Goal: Complete application form

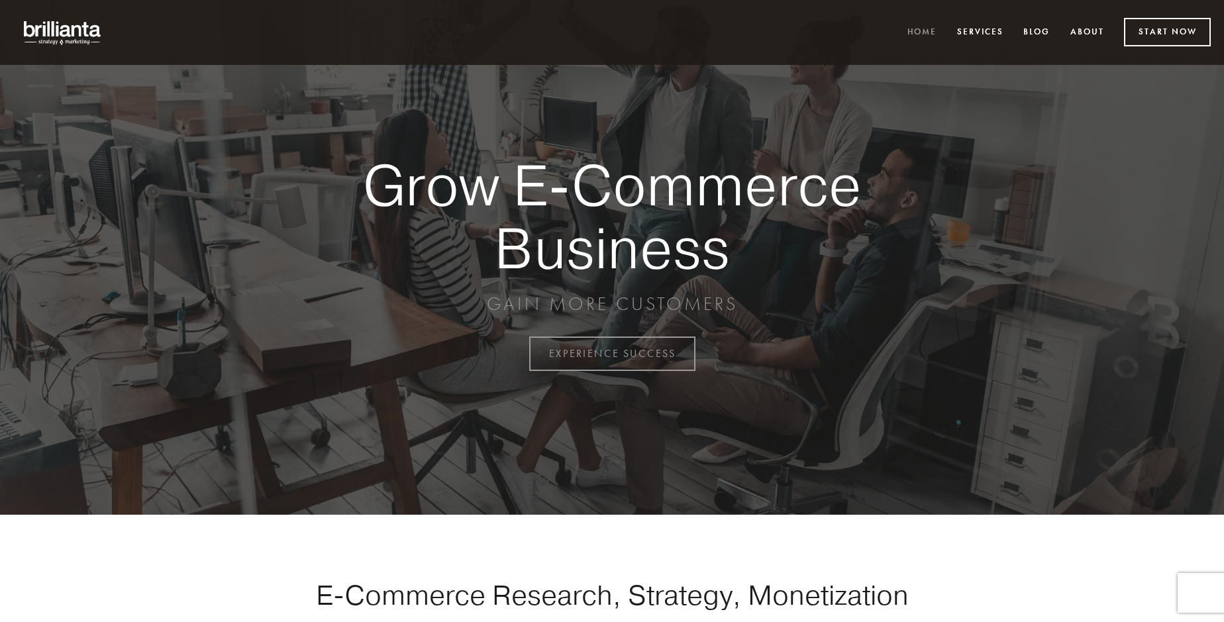
scroll to position [3471, 0]
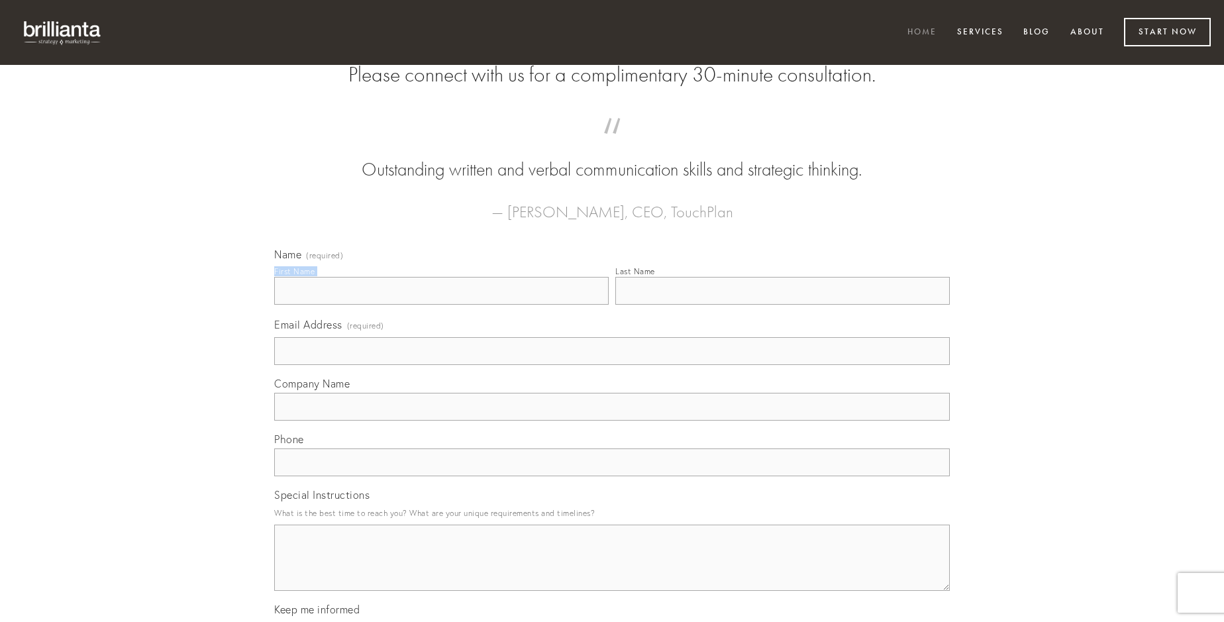
type input "[PERSON_NAME]"
click at [782, 305] on input "Last Name" at bounding box center [782, 291] width 334 height 28
type input "[PERSON_NAME]"
click at [612, 365] on input "Email Address (required)" at bounding box center [611, 351] width 675 height 28
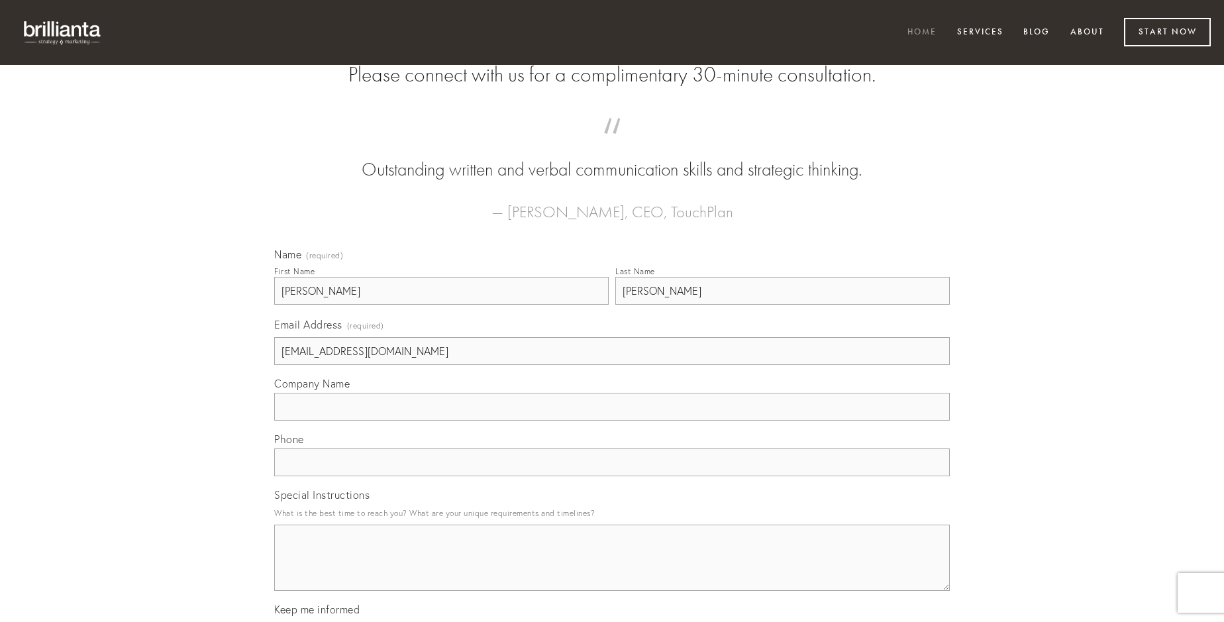
type input "[EMAIL_ADDRESS][DOMAIN_NAME]"
click at [612, 421] on input "Company Name" at bounding box center [611, 407] width 675 height 28
type input "tepidus"
click at [612, 476] on input "text" at bounding box center [611, 462] width 675 height 28
click at [612, 570] on textarea "Special Instructions" at bounding box center [611, 557] width 675 height 66
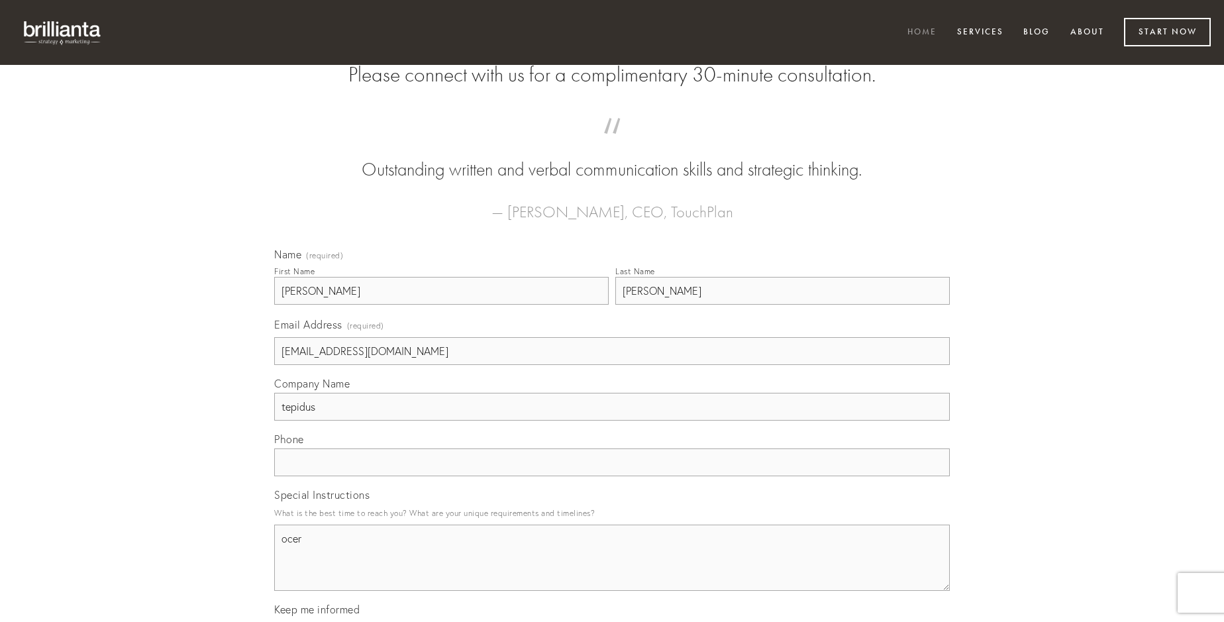
type textarea "ocer"
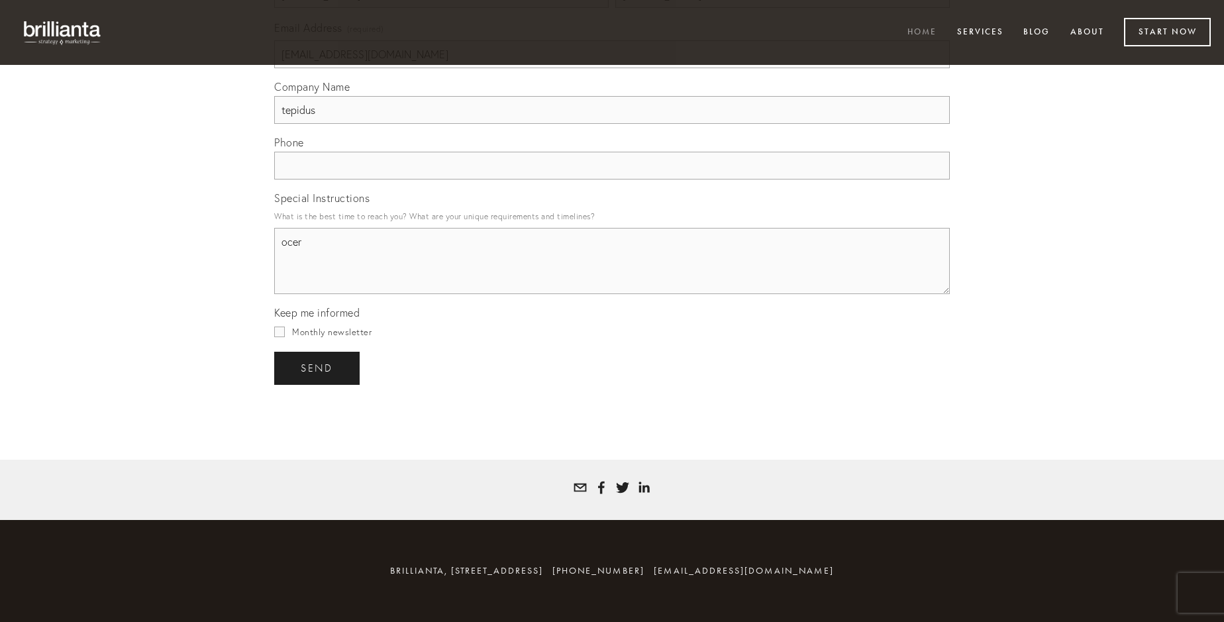
click at [318, 368] on span "send" at bounding box center [317, 368] width 32 height 12
